Goal: Transaction & Acquisition: Subscribe to service/newsletter

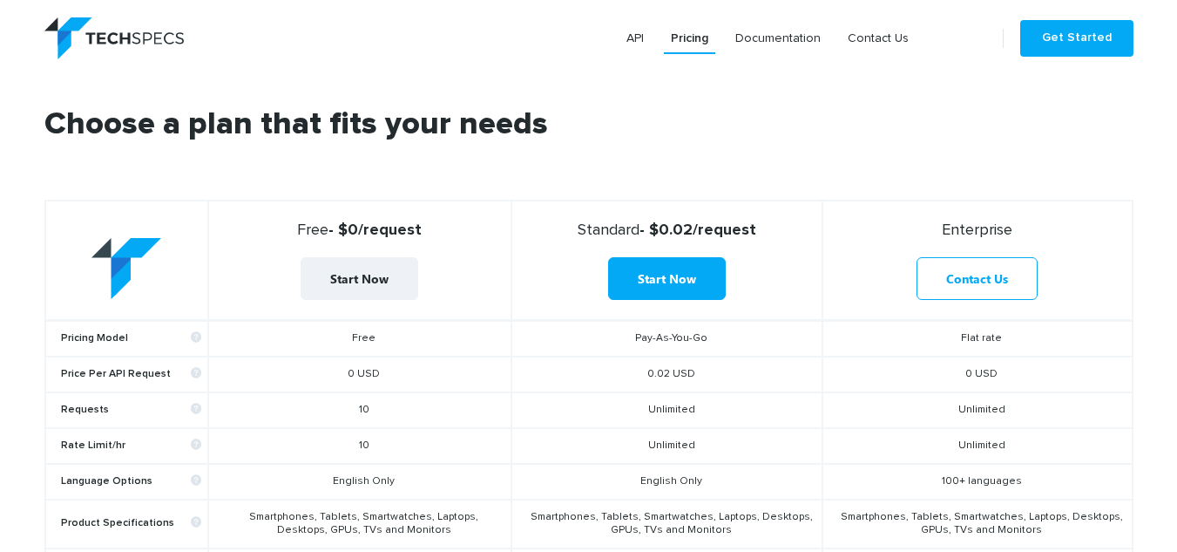
scroll to position [349, 0]
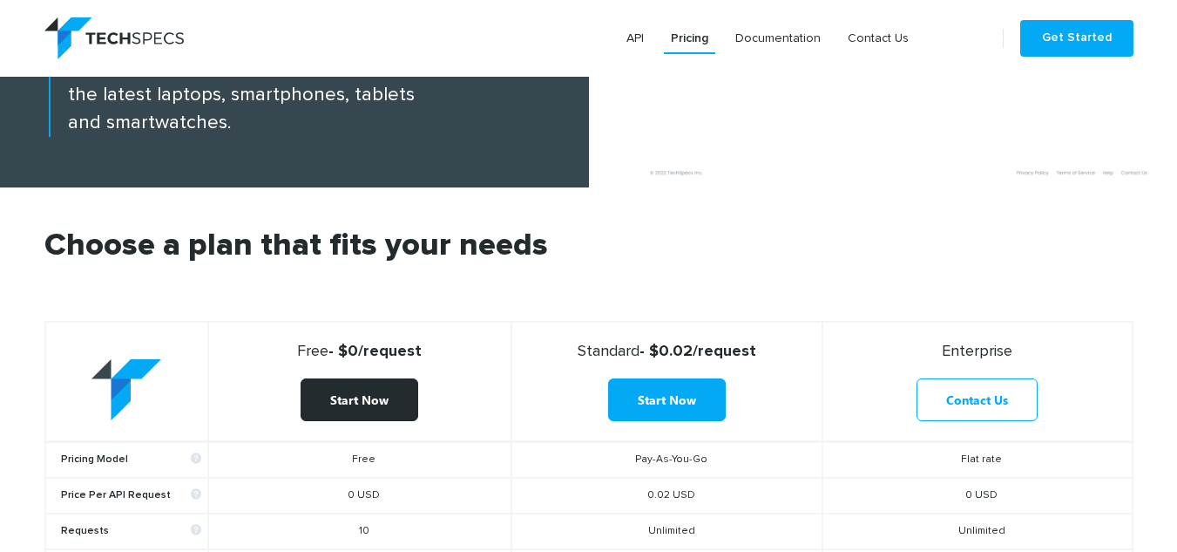
click at [351, 396] on link "Start Now" at bounding box center [360, 399] width 118 height 43
